Goal: Book appointment/travel/reservation

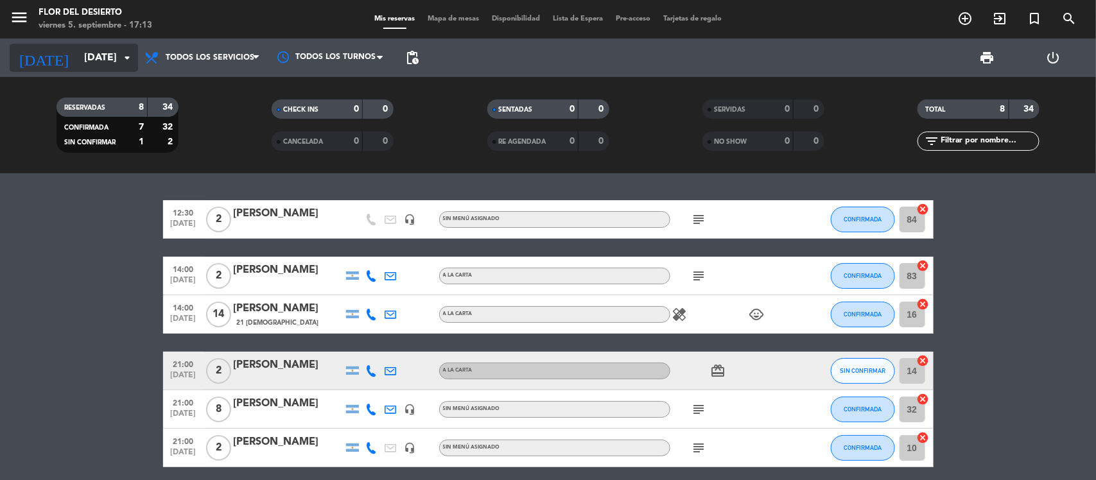
click at [88, 61] on input "[DATE]" at bounding box center [145, 58] width 135 height 25
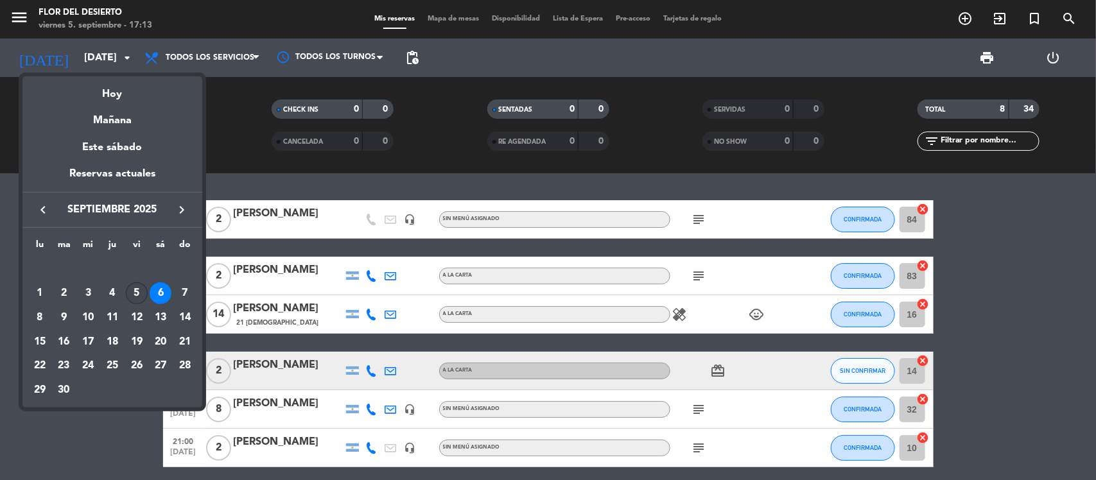
click at [130, 286] on div "5" at bounding box center [137, 294] width 22 height 22
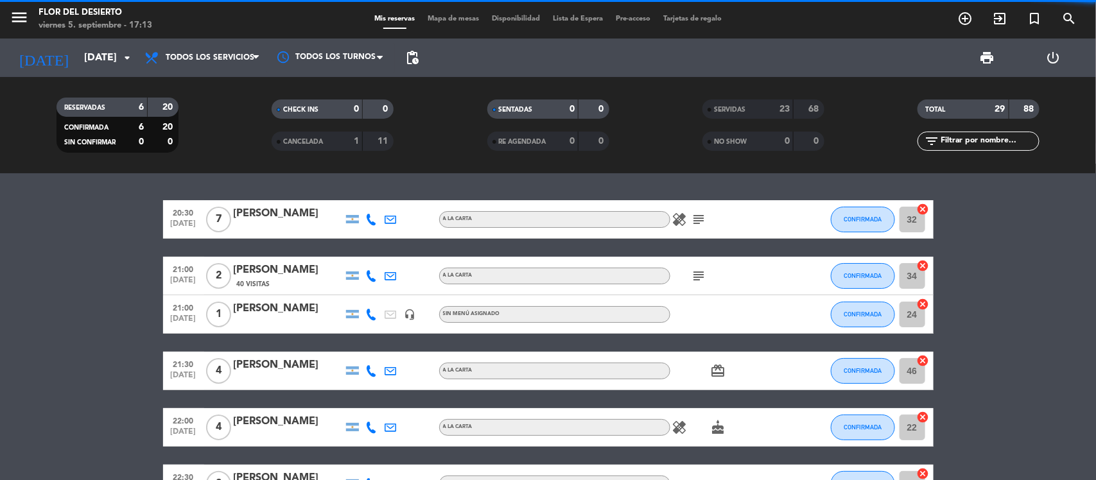
click at [823, 107] on div "SERVIDAS 23 68" at bounding box center [763, 109] width 122 height 19
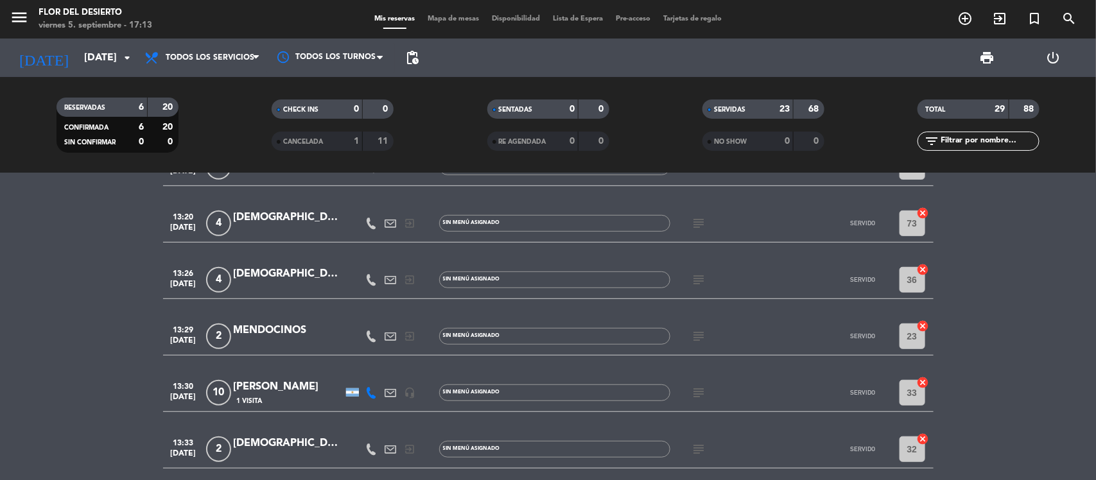
scroll to position [241, 0]
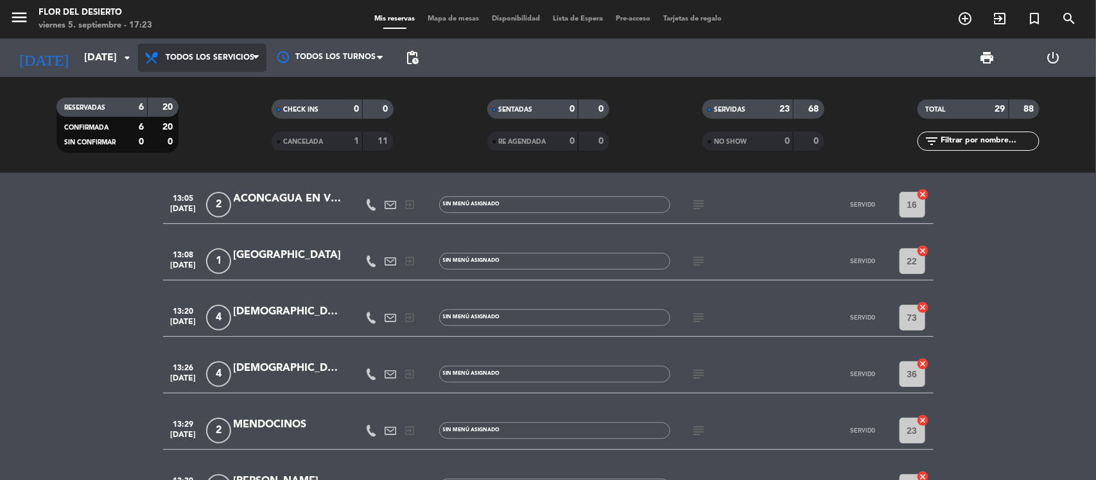
click at [229, 67] on span "Todos los servicios" at bounding box center [202, 58] width 128 height 28
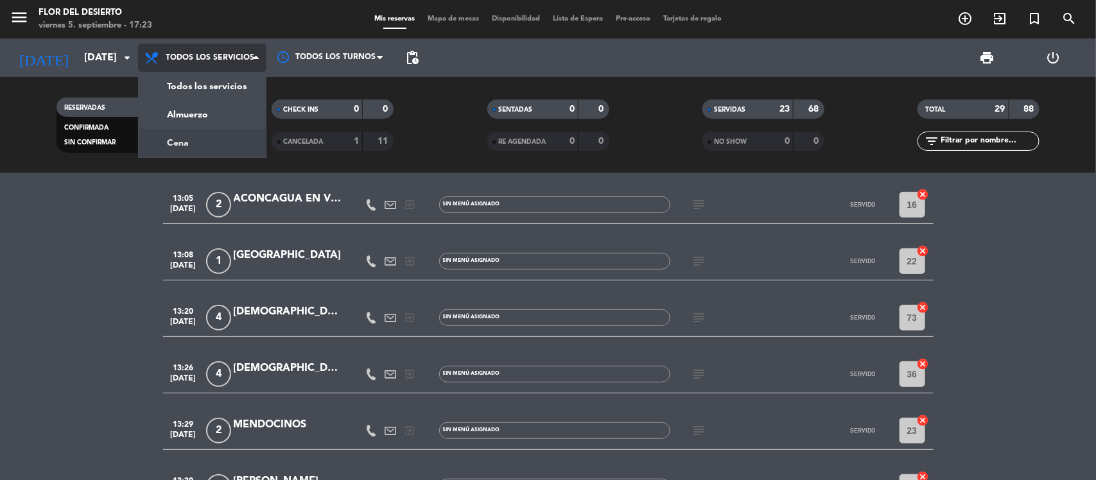
click at [186, 144] on div "menu FLOR DEL DESIERTO [DATE] 5. septiembre - 17:23 Mis reservas Mapa de mesas …" at bounding box center [548, 86] width 1096 height 173
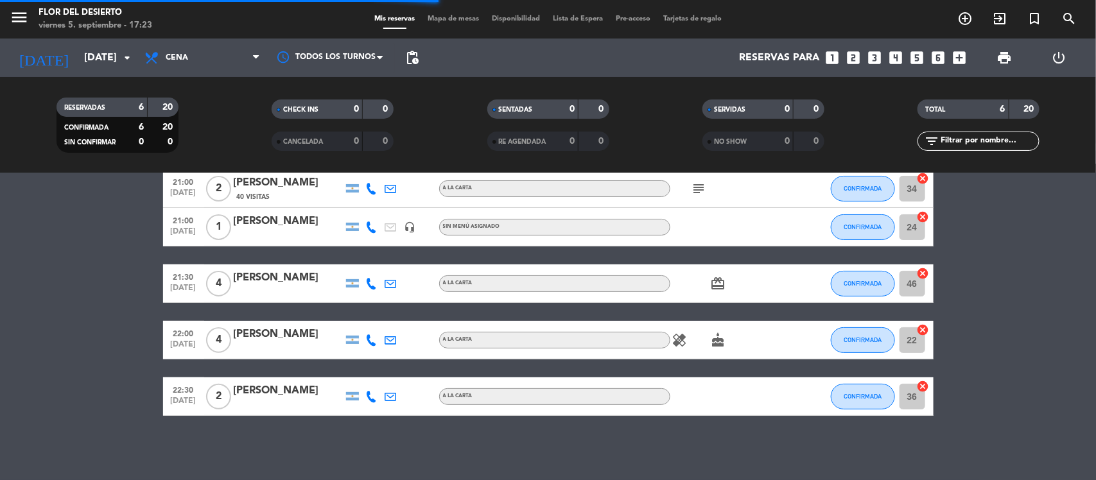
scroll to position [119, 0]
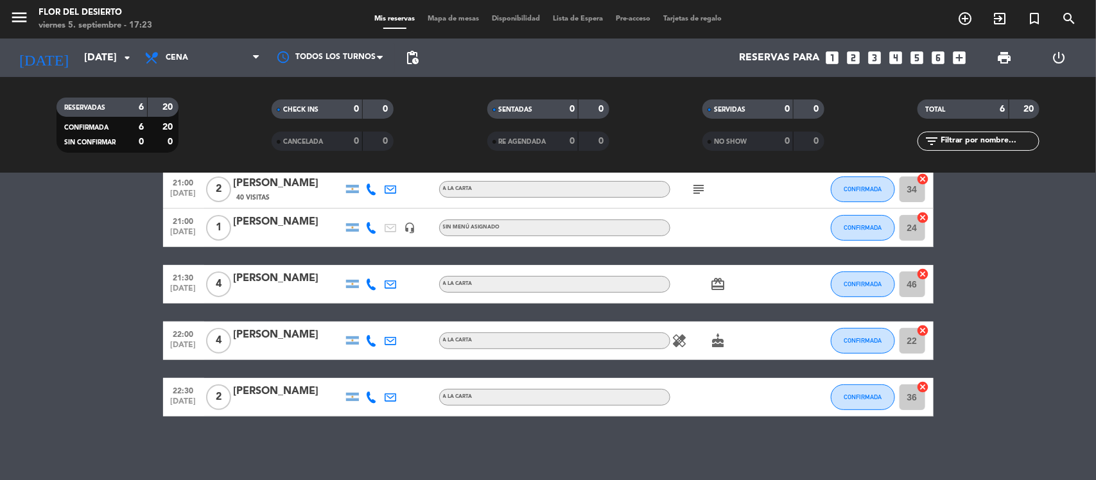
click at [53, 318] on bookings-row "20:30 [DATE] 7 [PERSON_NAME] A LA CARTA healing subject CONFIRMADA 32 cancel 21…" at bounding box center [548, 265] width 1096 height 303
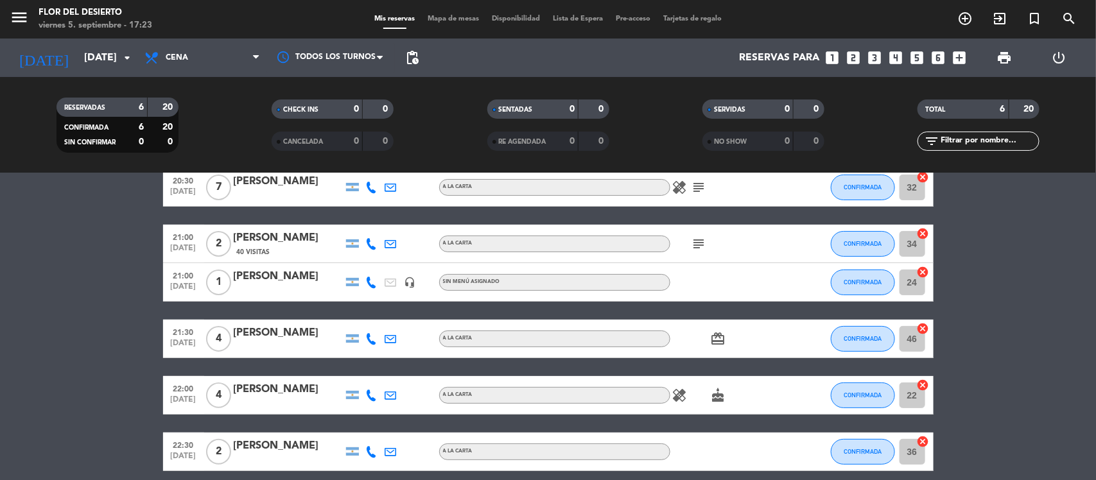
scroll to position [96, 0]
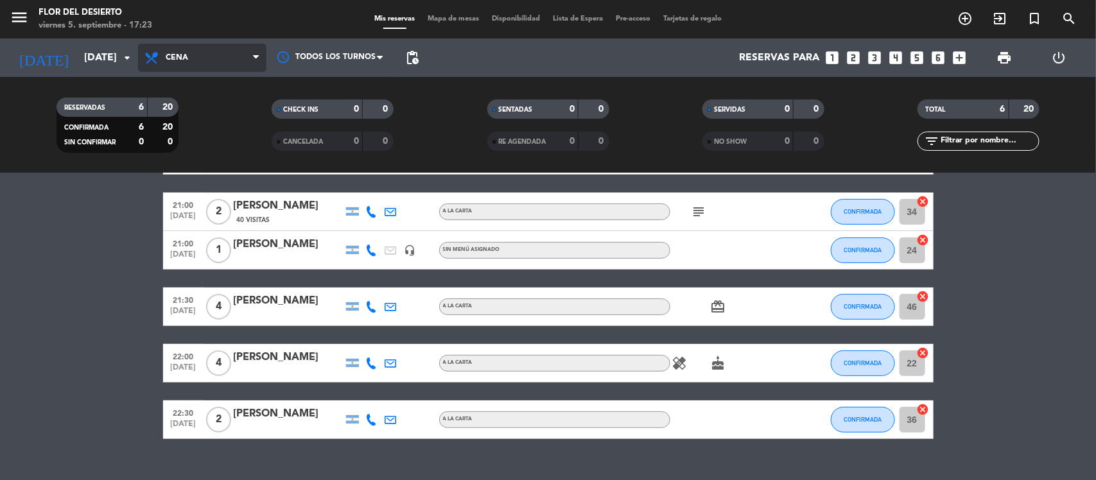
click at [159, 53] on icon at bounding box center [153, 57] width 19 height 15
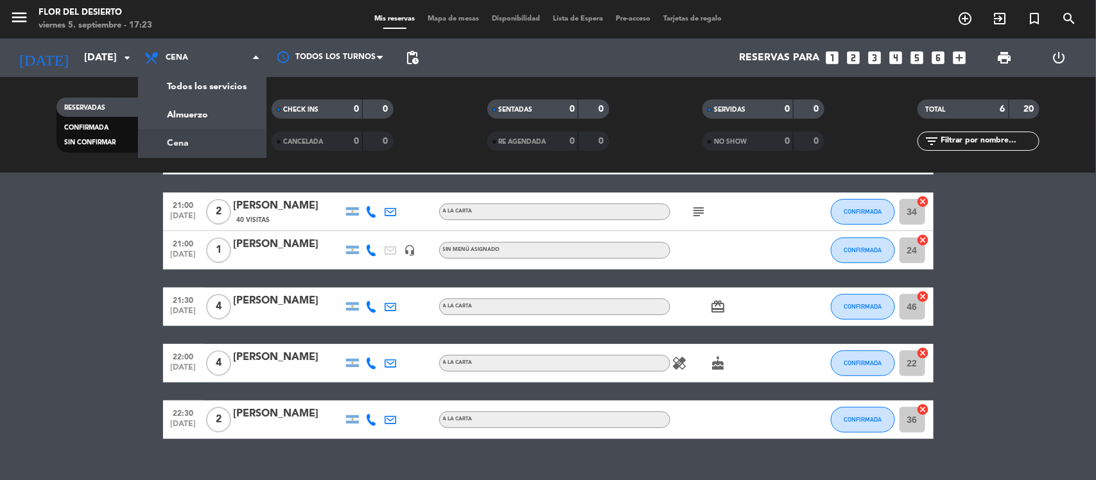
click at [72, 211] on bookings-row "20:30 [DATE] 7 [PERSON_NAME] A LA CARTA healing subject CONFIRMADA 32 cancel 21…" at bounding box center [548, 287] width 1096 height 303
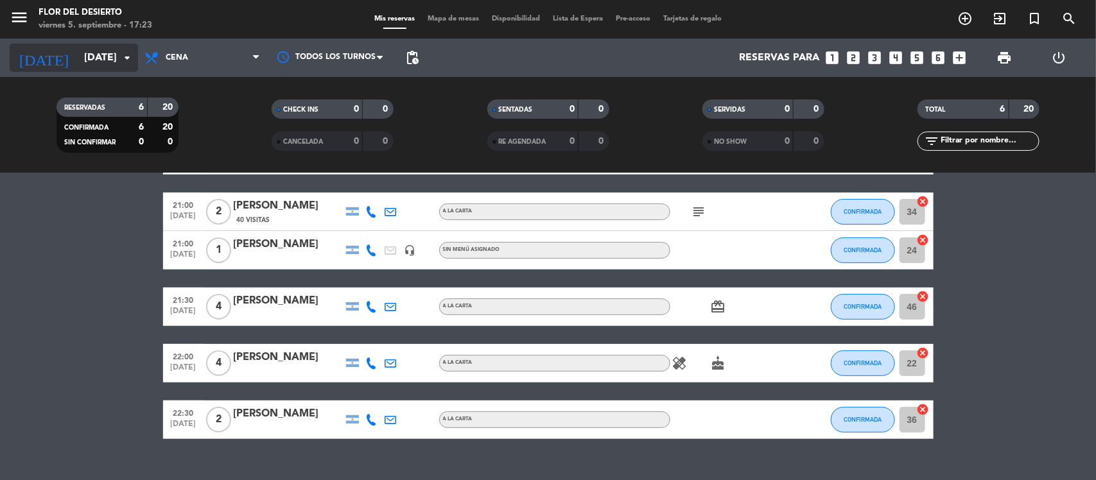
click at [108, 55] on input "[DATE]" at bounding box center [145, 58] width 135 height 25
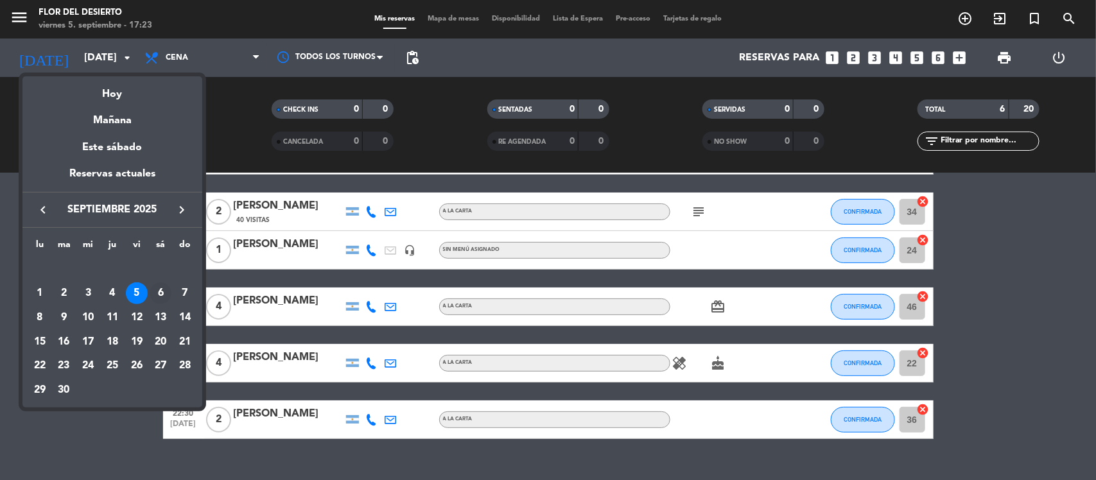
click at [161, 291] on div "6" at bounding box center [161, 294] width 22 height 22
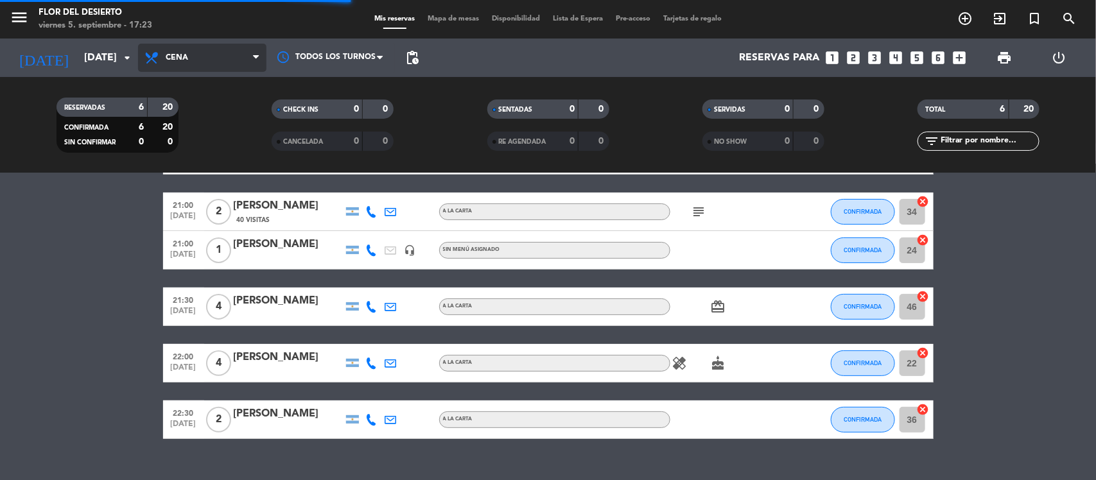
scroll to position [26, 0]
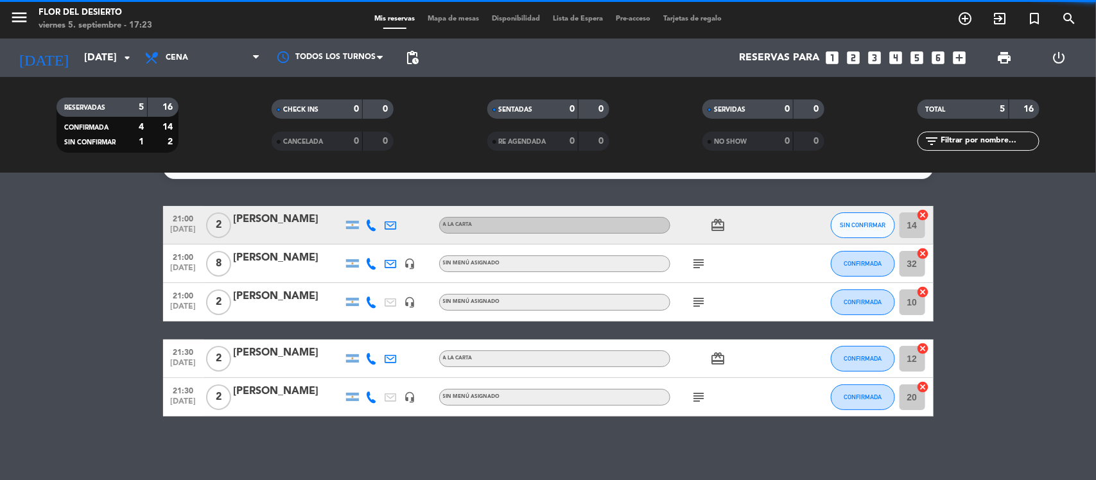
click at [209, 62] on span "Cena" at bounding box center [202, 58] width 128 height 28
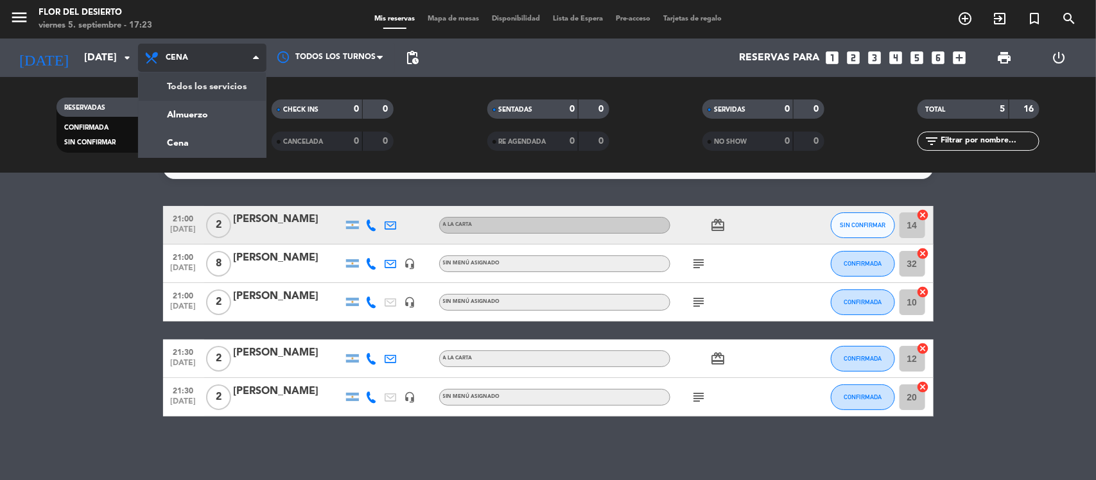
click at [195, 94] on div "menu FLOR DEL DESIERTO [DATE] 5. septiembre - 17:23 Mis reservas Mapa de mesas …" at bounding box center [548, 86] width 1096 height 173
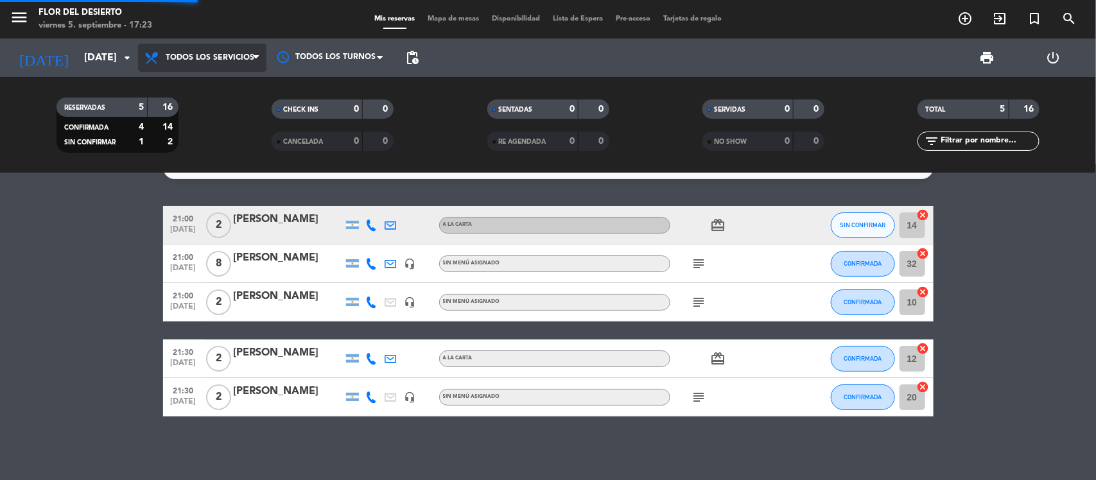
scroll to position [0, 0]
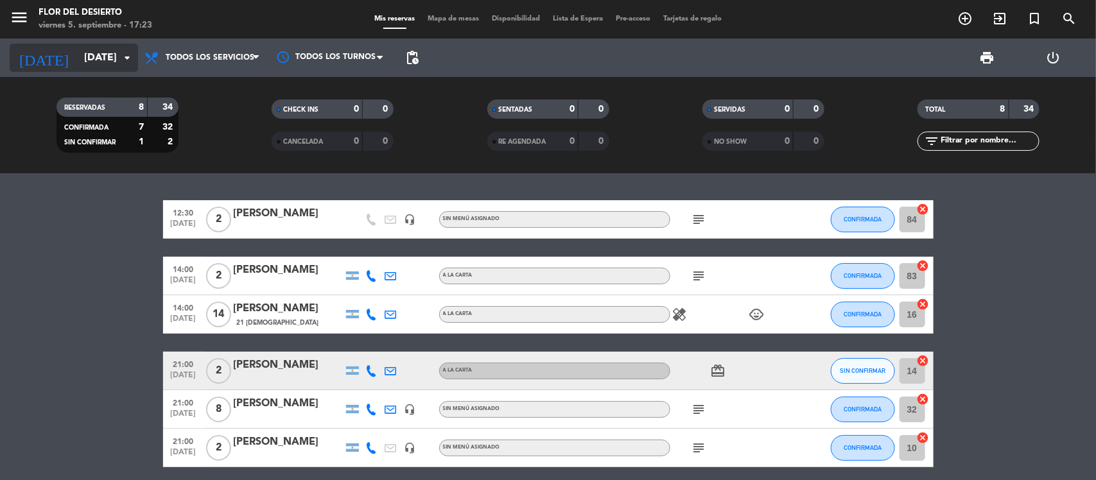
click at [94, 62] on input "[DATE]" at bounding box center [145, 58] width 135 height 25
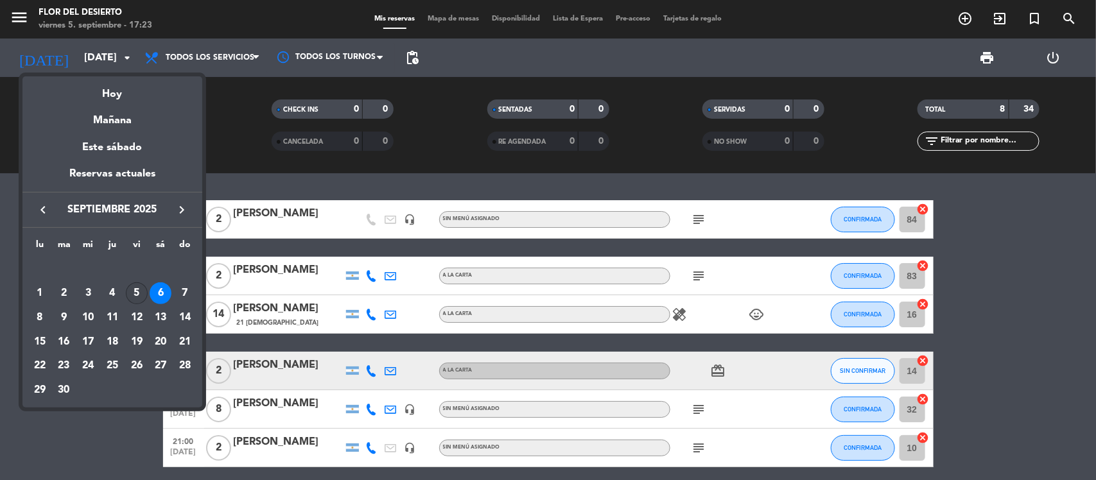
click at [137, 294] on div "5" at bounding box center [137, 294] width 22 height 22
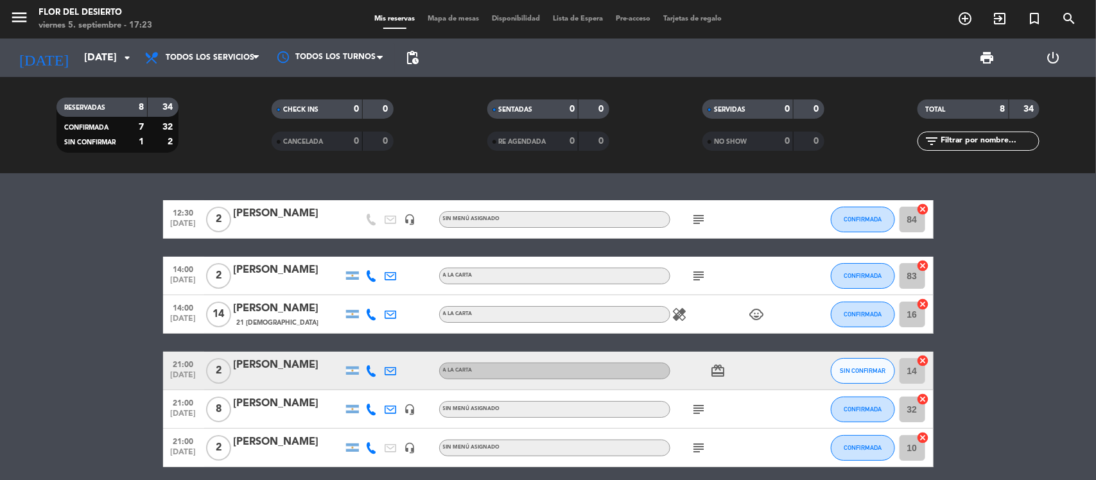
type input "[DATE]"
